Goal: Task Accomplishment & Management: Manage account settings

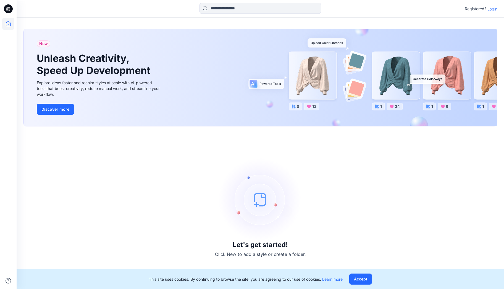
click at [491, 11] on p "Login" at bounding box center [492, 9] width 10 height 6
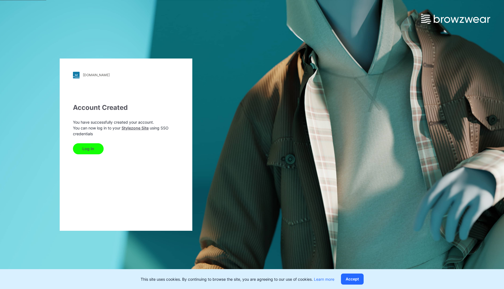
click at [94, 149] on button "Log In" at bounding box center [88, 148] width 31 height 11
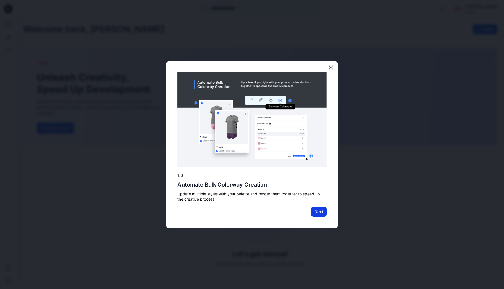
click at [319, 213] on button "Next" at bounding box center [318, 212] width 15 height 10
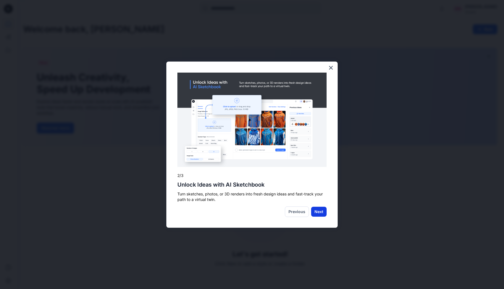
click at [323, 213] on button "Next" at bounding box center [318, 212] width 15 height 10
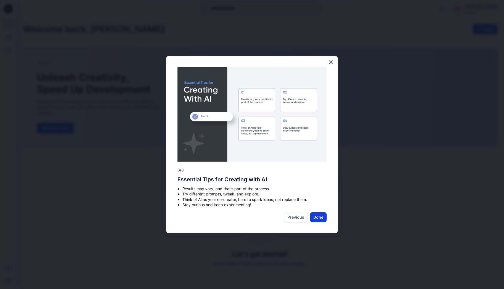
click at [322, 217] on button "Done" at bounding box center [318, 218] width 17 height 10
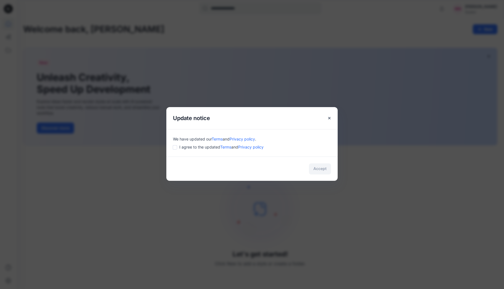
click at [318, 169] on div "Accept" at bounding box center [251, 169] width 171 height 24
click at [318, 166] on button "Accept" at bounding box center [320, 169] width 22 height 11
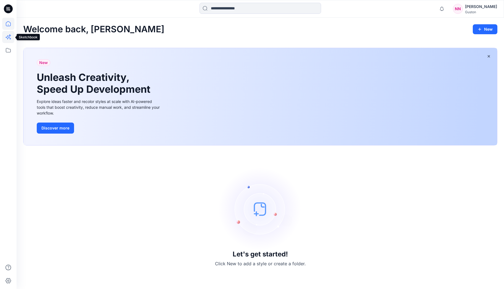
click at [7, 36] on icon at bounding box center [8, 37] width 4 height 4
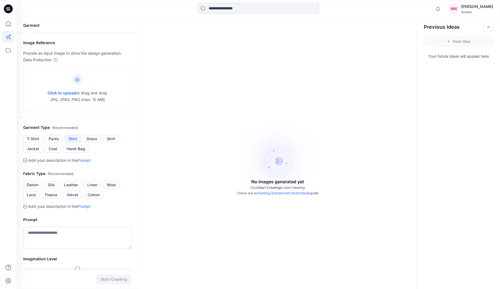
click at [70, 139] on button "Shirt" at bounding box center [73, 139] width 16 height 8
click at [7, 53] on icon at bounding box center [8, 50] width 12 height 12
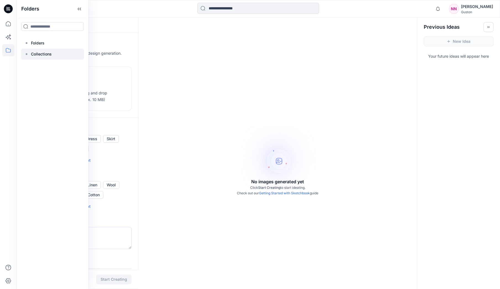
click at [45, 52] on p "Collections" at bounding box center [41, 54] width 21 height 7
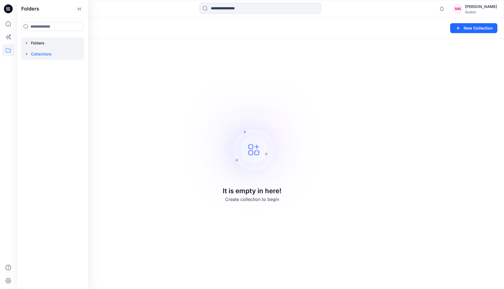
click at [42, 39] on div at bounding box center [52, 43] width 63 height 11
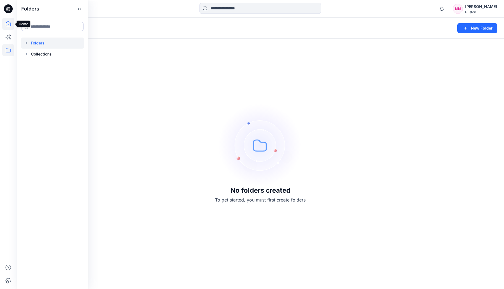
click at [7, 23] on icon at bounding box center [8, 24] width 12 height 12
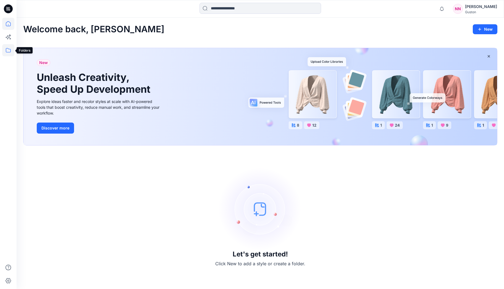
click at [10, 51] on icon at bounding box center [8, 50] width 12 height 12
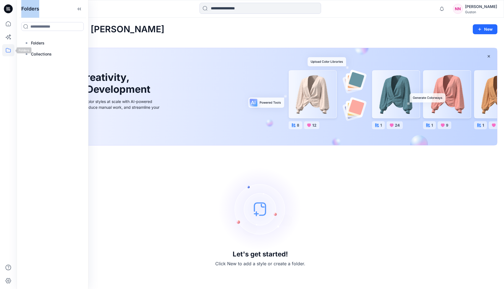
click at [10, 51] on icon at bounding box center [8, 50] width 12 height 12
click at [28, 44] on icon at bounding box center [26, 43] width 4 height 4
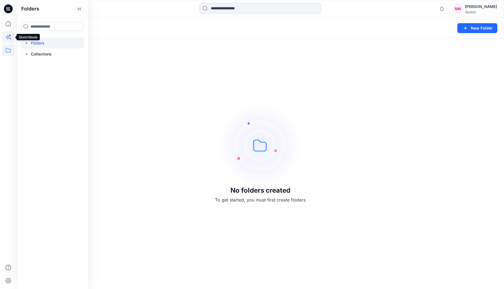
click at [10, 33] on icon at bounding box center [8, 37] width 12 height 12
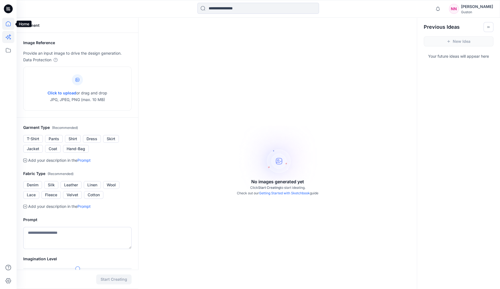
click at [9, 23] on icon at bounding box center [8, 24] width 12 height 12
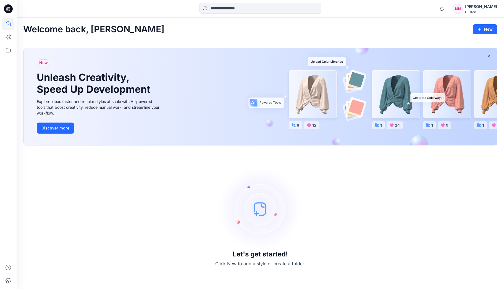
click at [8, 11] on icon at bounding box center [8, 8] width 9 height 9
click at [11, 10] on icon at bounding box center [8, 8] width 9 height 9
